Goal: Find specific page/section: Find specific page/section

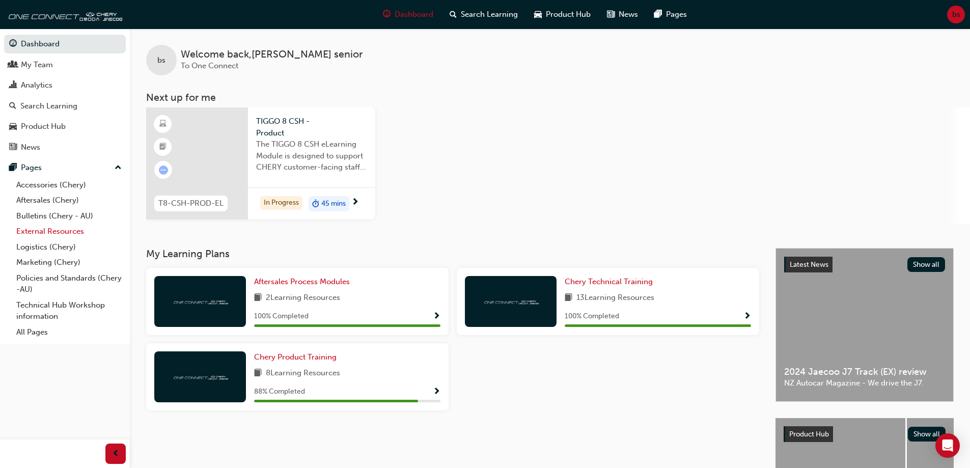
click at [72, 198] on link "External Resources" at bounding box center [69, 232] width 114 height 16
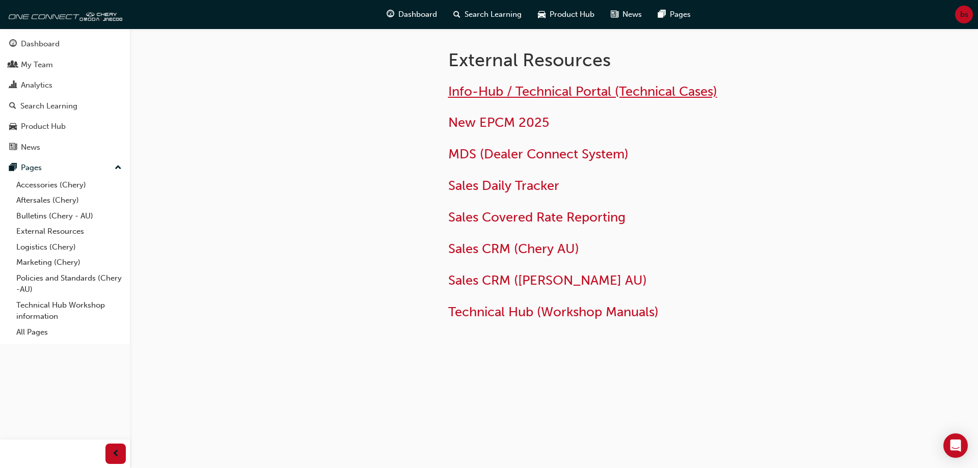
click at [484, 87] on span "Info-Hub / Technical Portal (Technical Cases)" at bounding box center [582, 92] width 269 height 16
